Goal: Find specific page/section: Find specific page/section

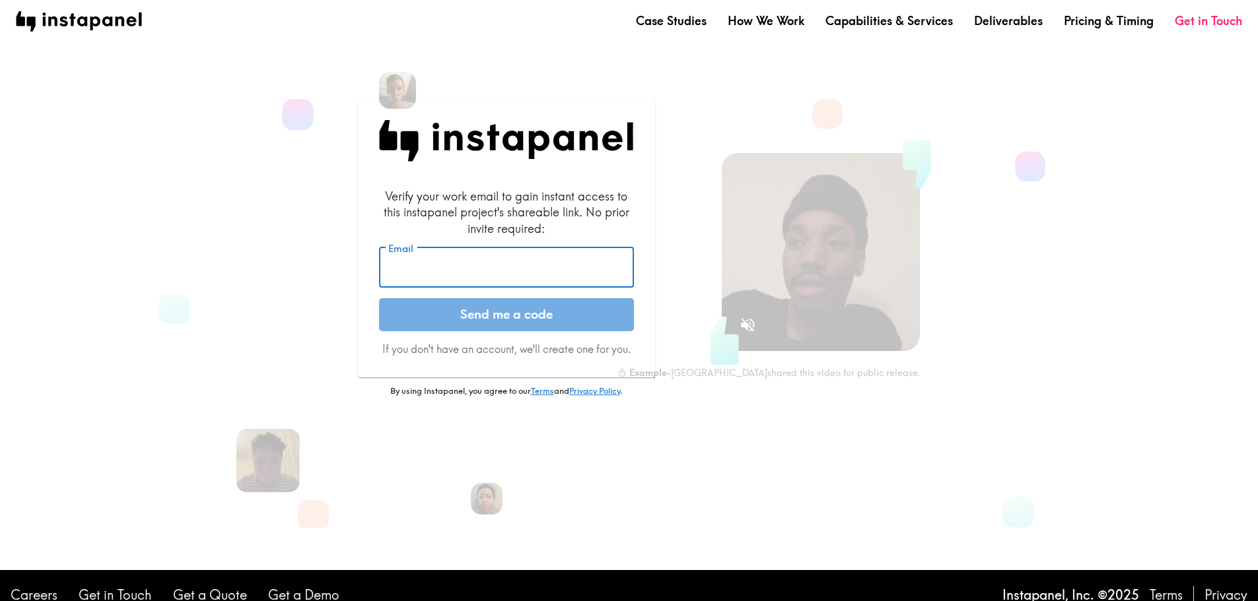
click at [469, 269] on input "Email" at bounding box center [506, 268] width 255 height 41
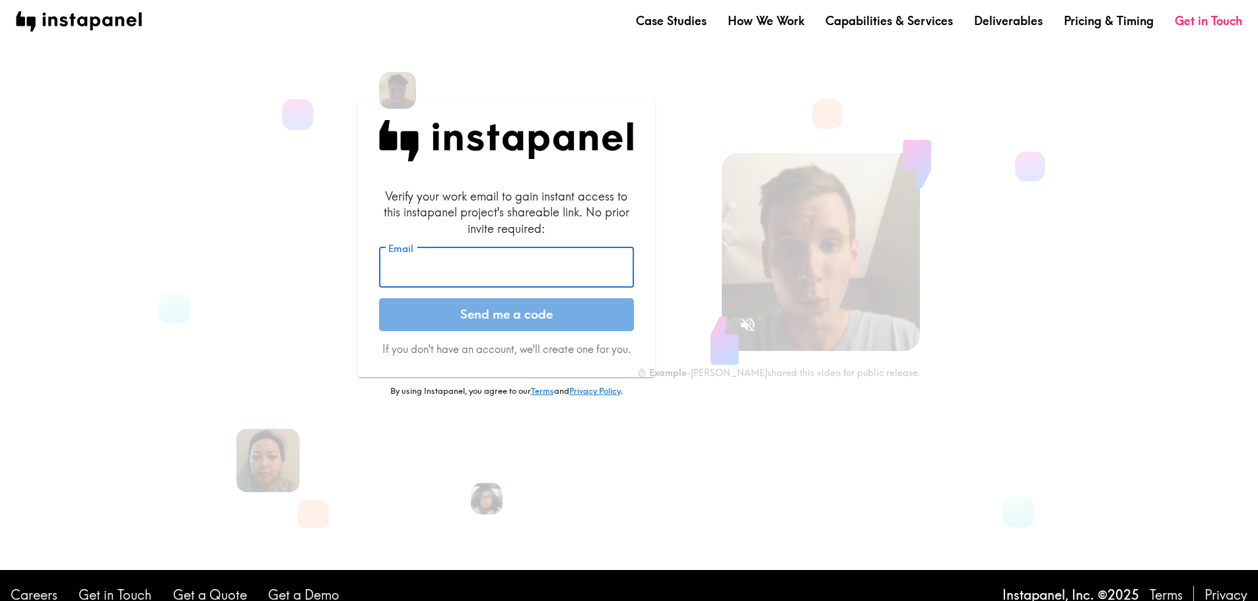
type input "[EMAIL_ADDRESS][DOMAIN_NAME]"
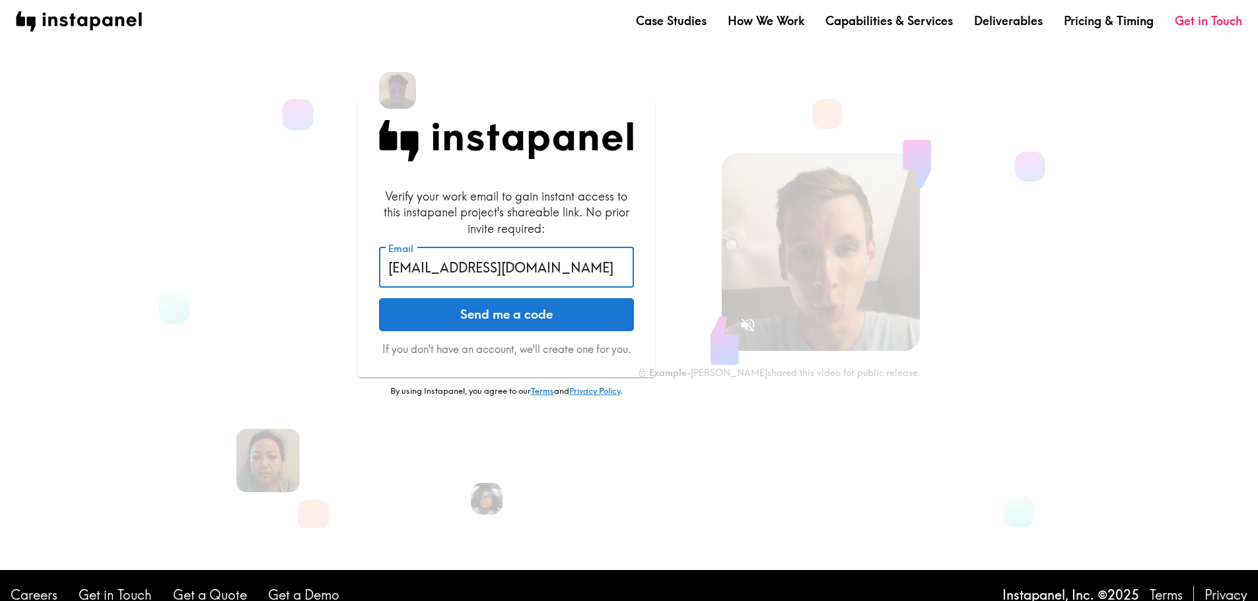
click at [450, 318] on button "Send me a code" at bounding box center [506, 314] width 255 height 33
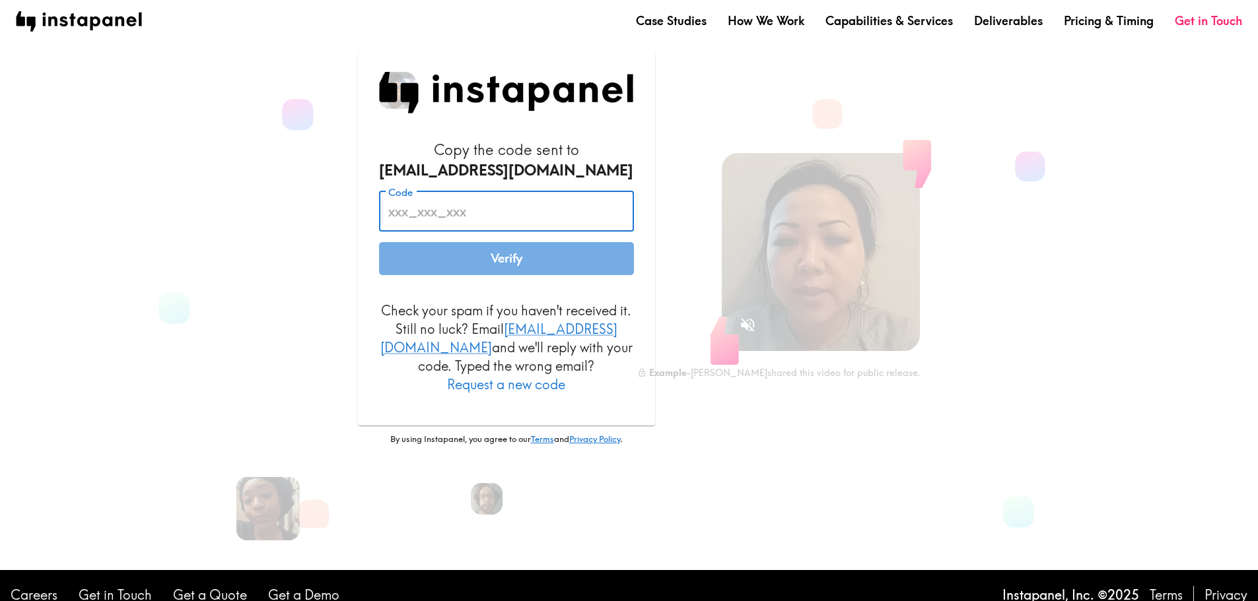
click at [471, 226] on input "Code" at bounding box center [506, 211] width 255 height 41
paste input "G6J_NTp_iuk"
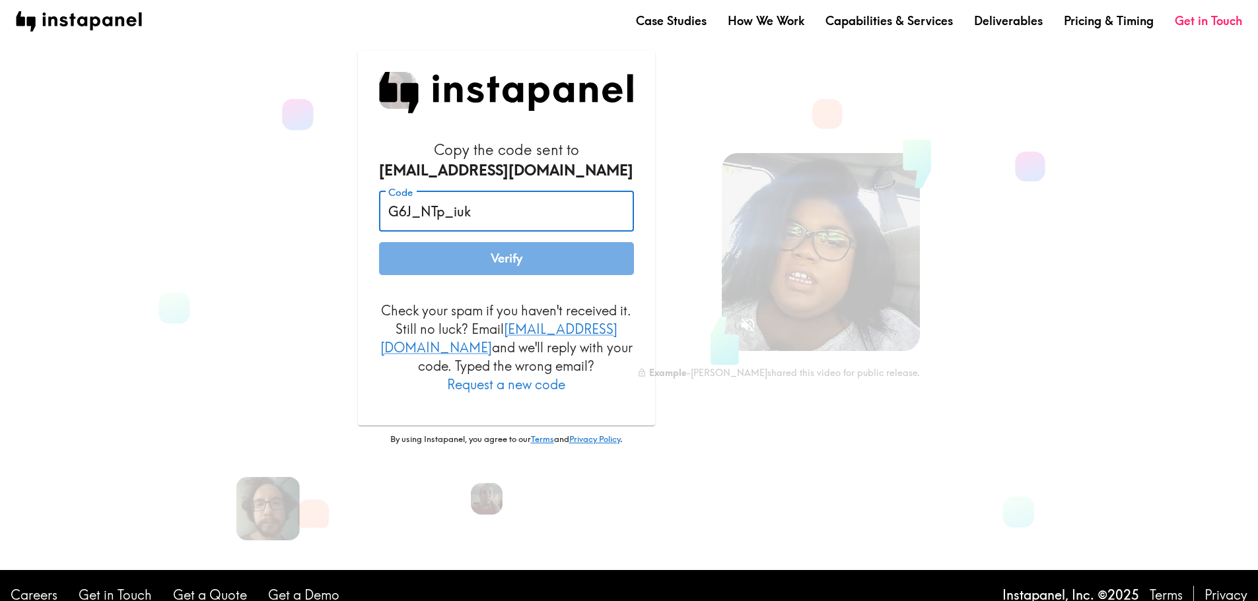
type input "G6J_NTp_iuk"
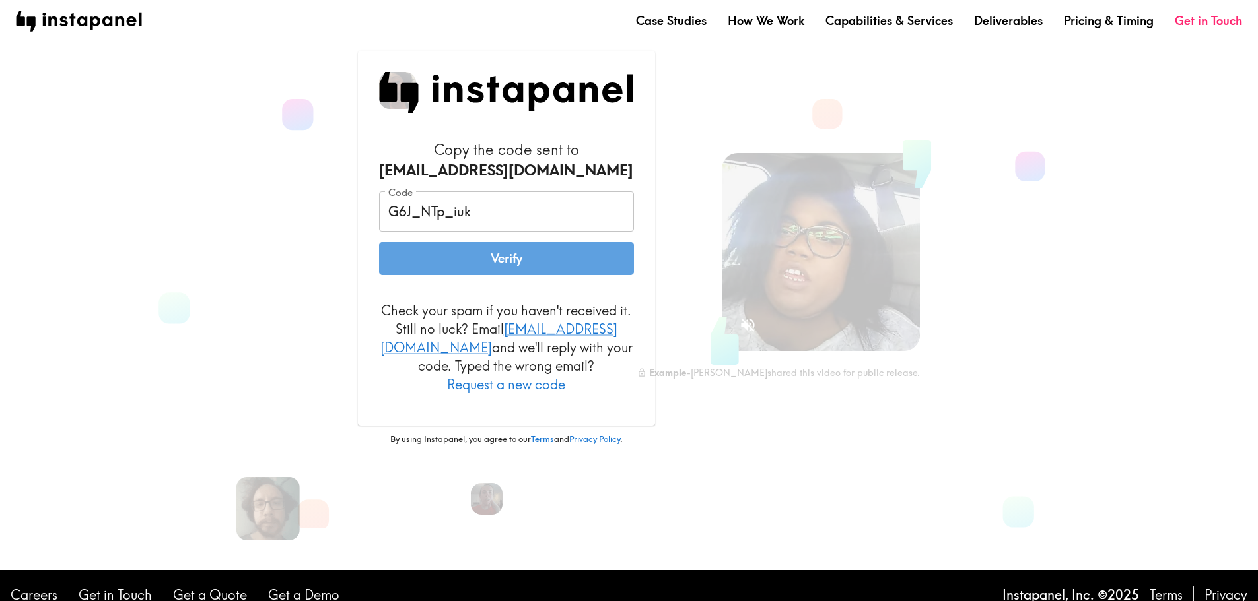
click at [430, 270] on button "Verify" at bounding box center [506, 258] width 255 height 33
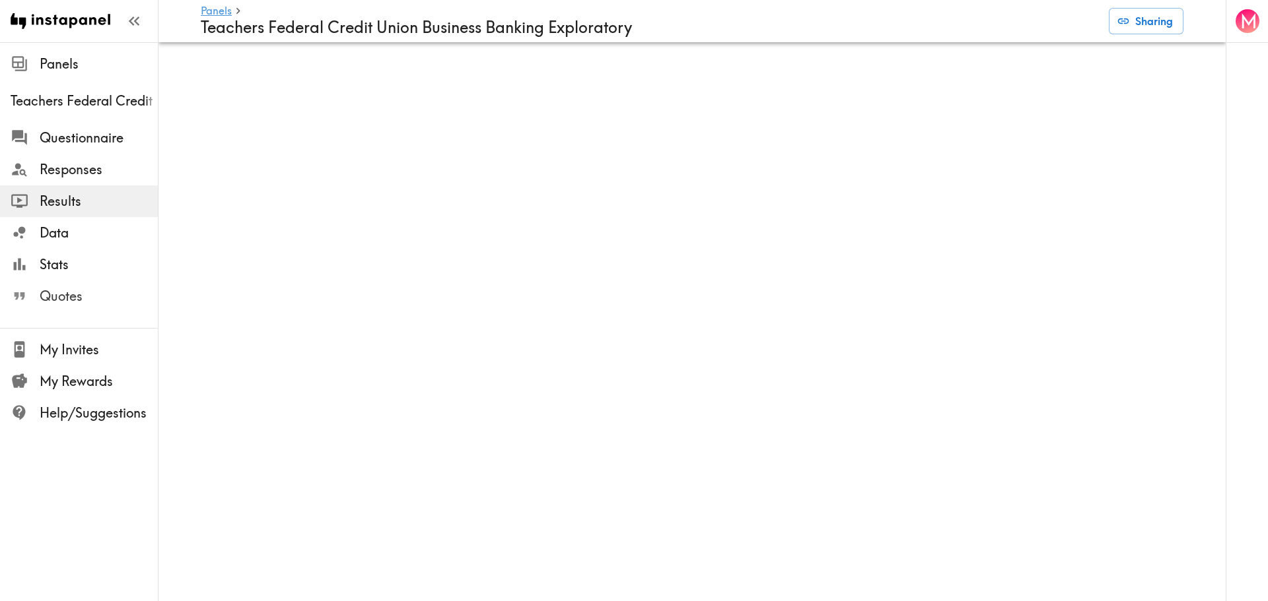
click at [79, 298] on span "Quotes" at bounding box center [99, 296] width 118 height 18
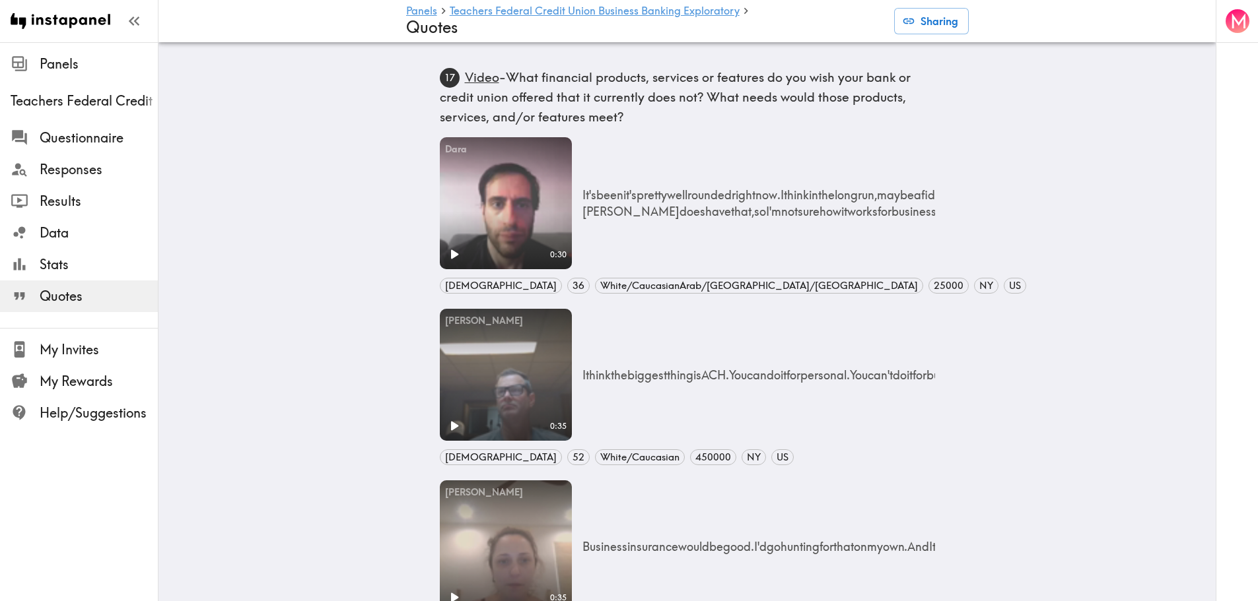
scroll to position [1453, 0]
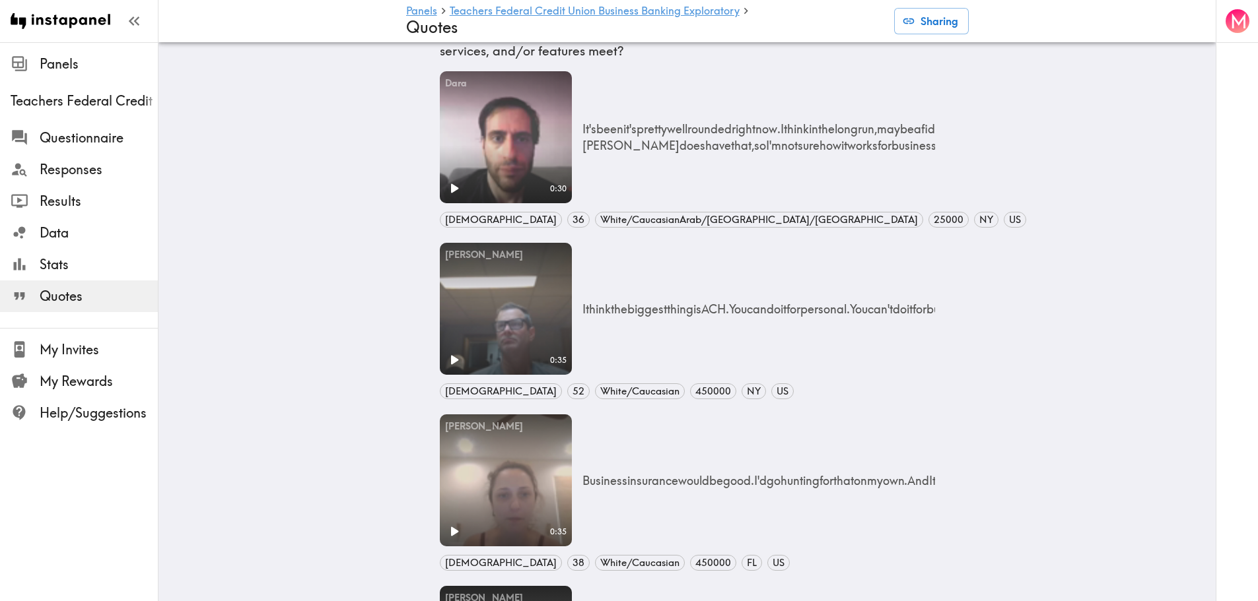
click at [929, 218] on span "25000" at bounding box center [948, 220] width 39 height 15
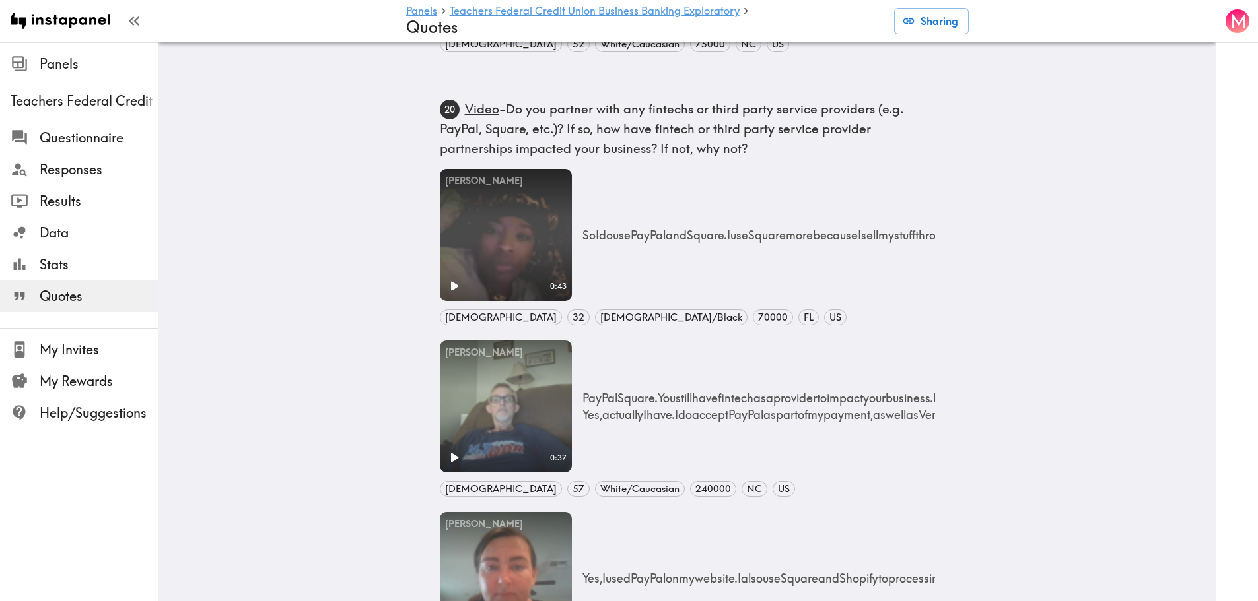
scroll to position [2509, 0]
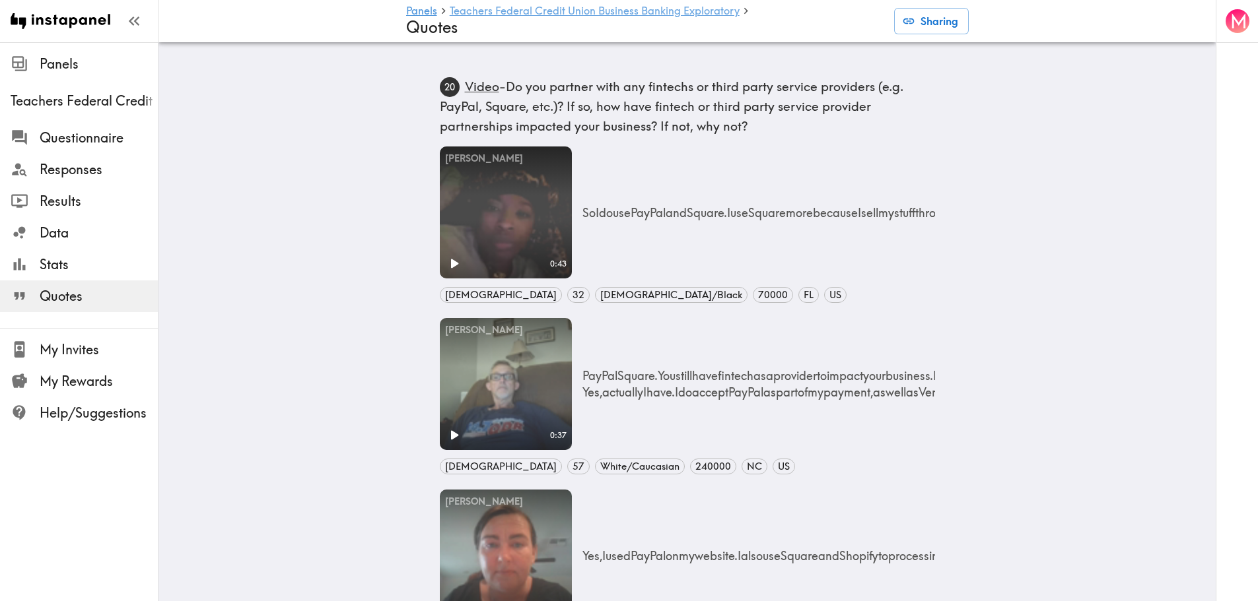
click at [644, 9] on link "Teachers Federal Credit Union Business Banking Exploratory" at bounding box center [595, 11] width 290 height 13
